Goal: Check status: Check status

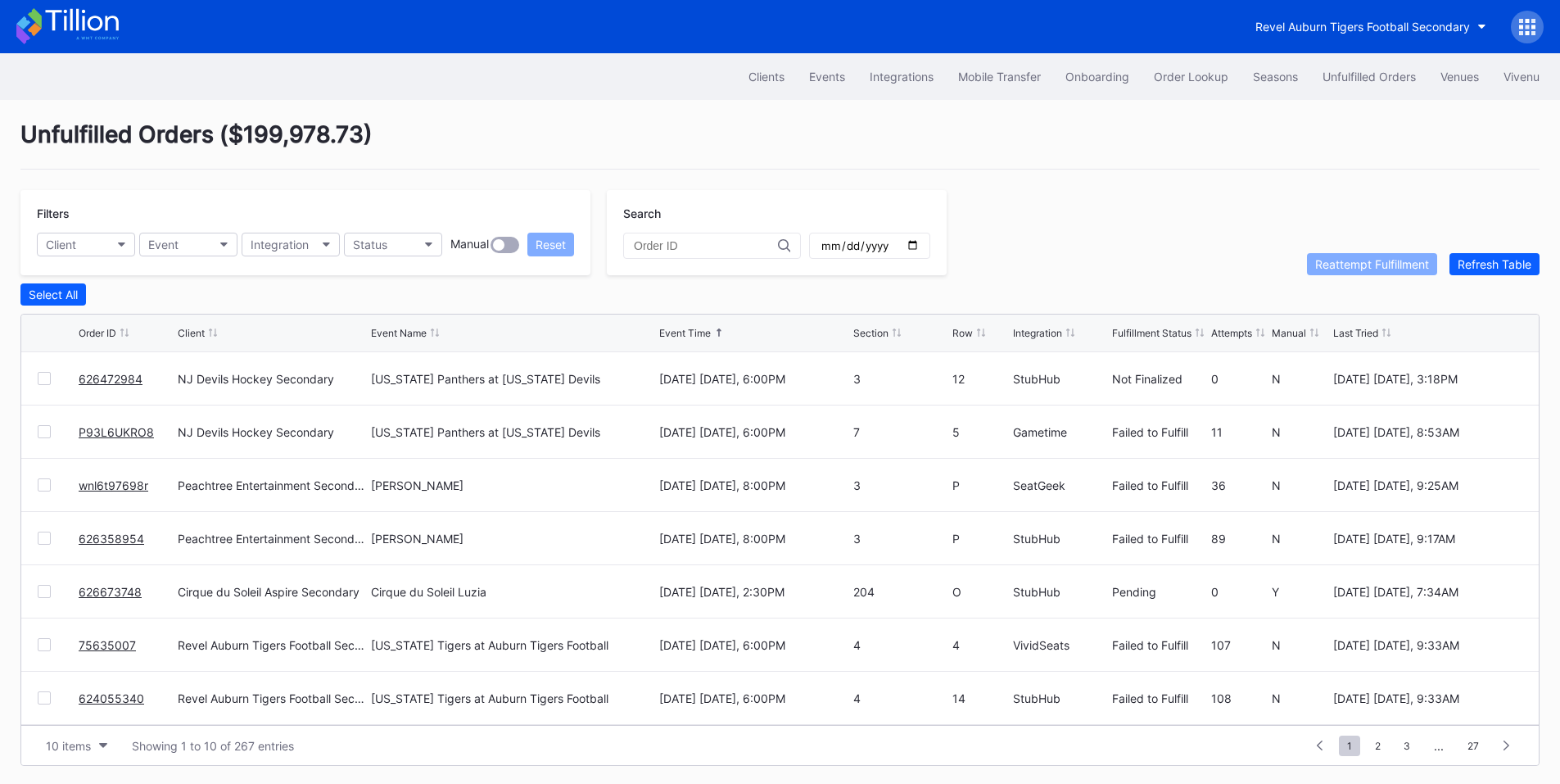
click at [108, 439] on link "P93L6UKRO8" at bounding box center [116, 432] width 76 height 14
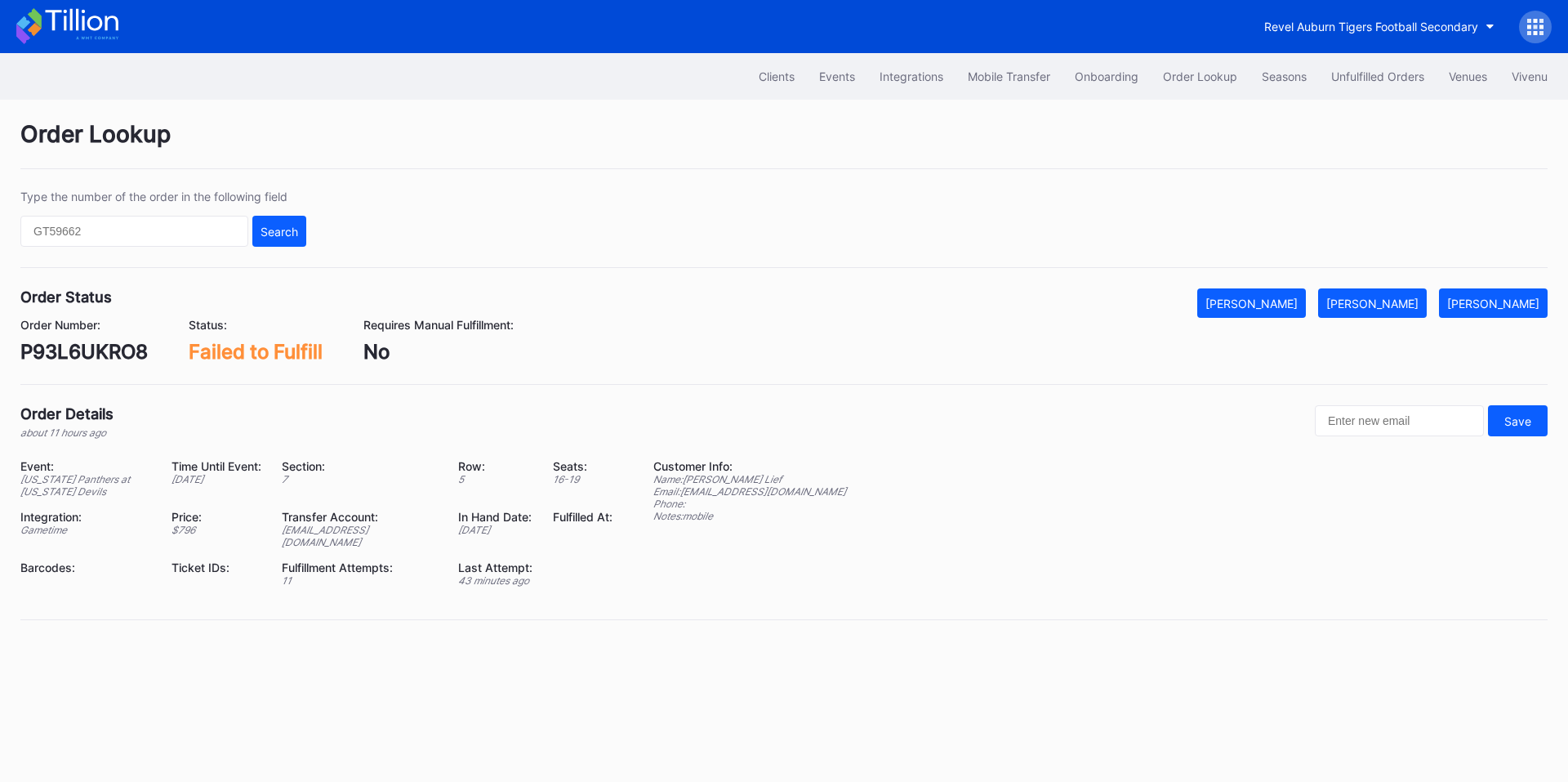
click at [70, 352] on div "P93L6UKRO8" at bounding box center [84, 352] width 128 height 23
copy div "P93L6UKRO8"
click at [1407, 296] on div "[PERSON_NAME]" at bounding box center [1373, 303] width 92 height 14
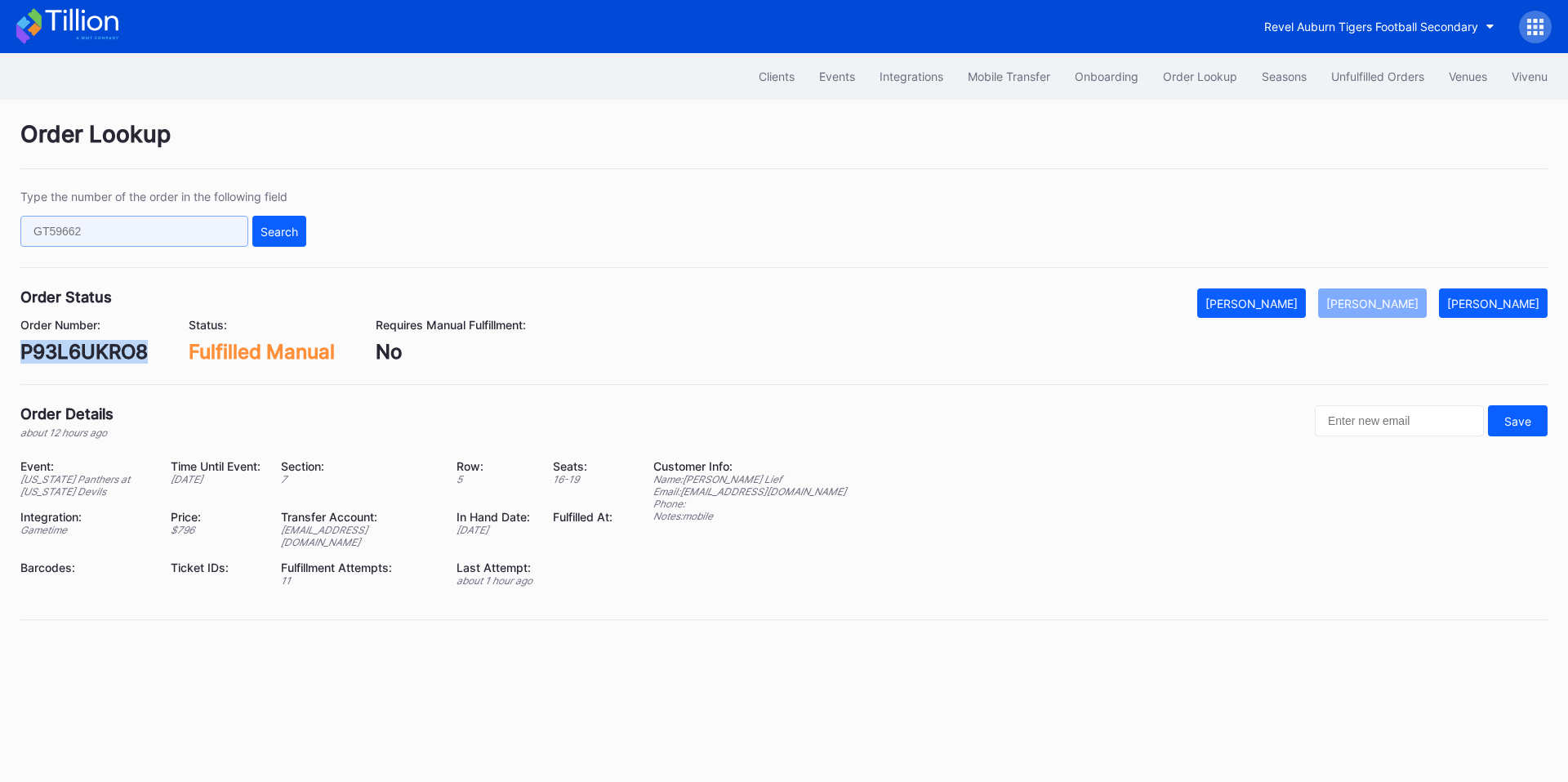
click at [145, 242] on input "text" at bounding box center [134, 231] width 228 height 31
paste input "623715510"
type input "623715510"
drag, startPoint x: 274, startPoint y: 229, endPoint x: 446, endPoint y: 21, distance: 269.9
click at [275, 228] on div "Search" at bounding box center [279, 232] width 38 height 14
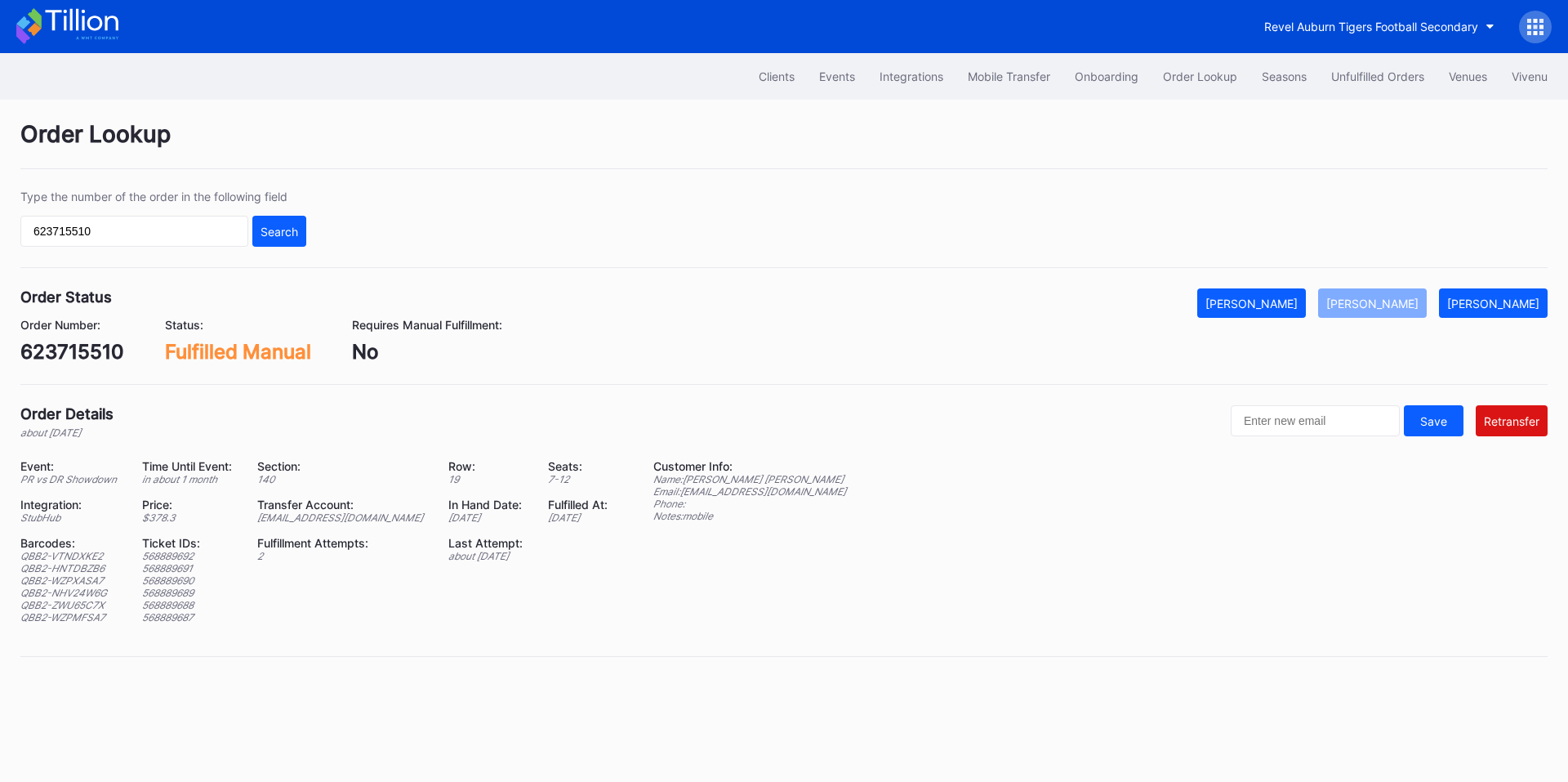
click at [334, 518] on div "[EMAIL_ADDRESS][DOMAIN_NAME]" at bounding box center [342, 517] width 170 height 13
copy div "[EMAIL_ADDRESS][DOMAIN_NAME]"
